Goal: Register for event/course

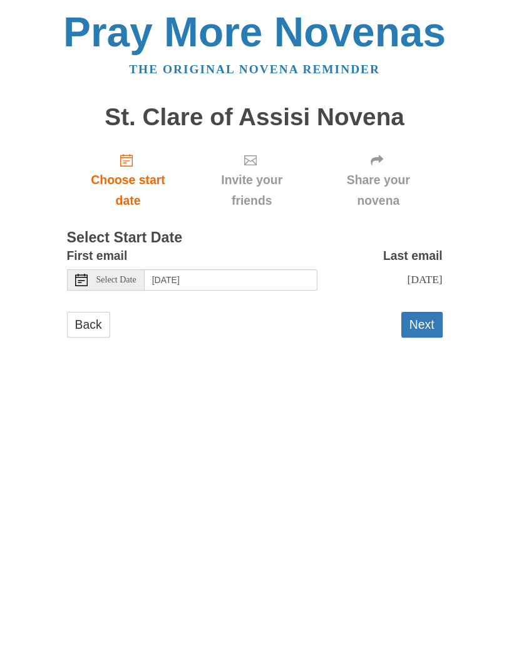
click at [439, 253] on label "Last email" at bounding box center [413, 256] width 60 height 21
click at [418, 279] on span "[DATE]" at bounding box center [424, 279] width 35 height 13
click at [402, 374] on html "Pray More Novenas The original novena reminder St. Clare of Assisi Novena Choos…" at bounding box center [254, 187] width 509 height 374
click at [430, 325] on button "Next" at bounding box center [422, 325] width 41 height 26
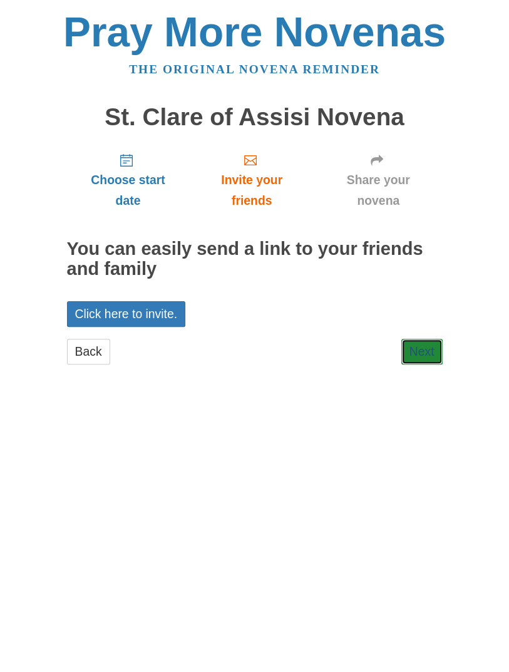
click at [426, 352] on link "Next" at bounding box center [422, 352] width 41 height 26
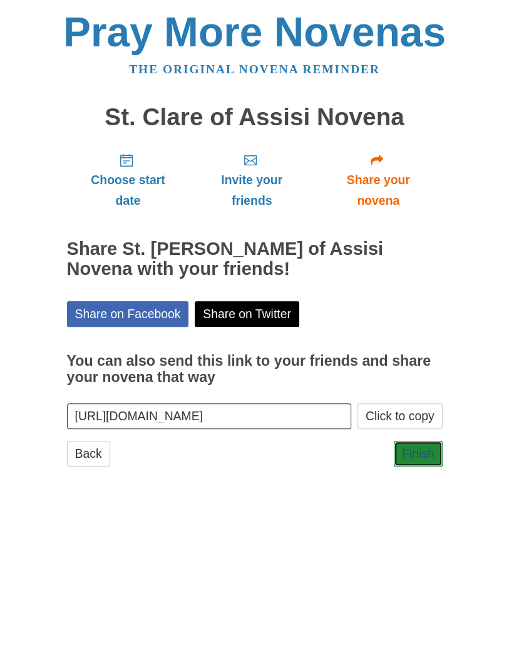
click at [427, 451] on link "Finish" at bounding box center [418, 454] width 49 height 26
